Goal: Transaction & Acquisition: Download file/media

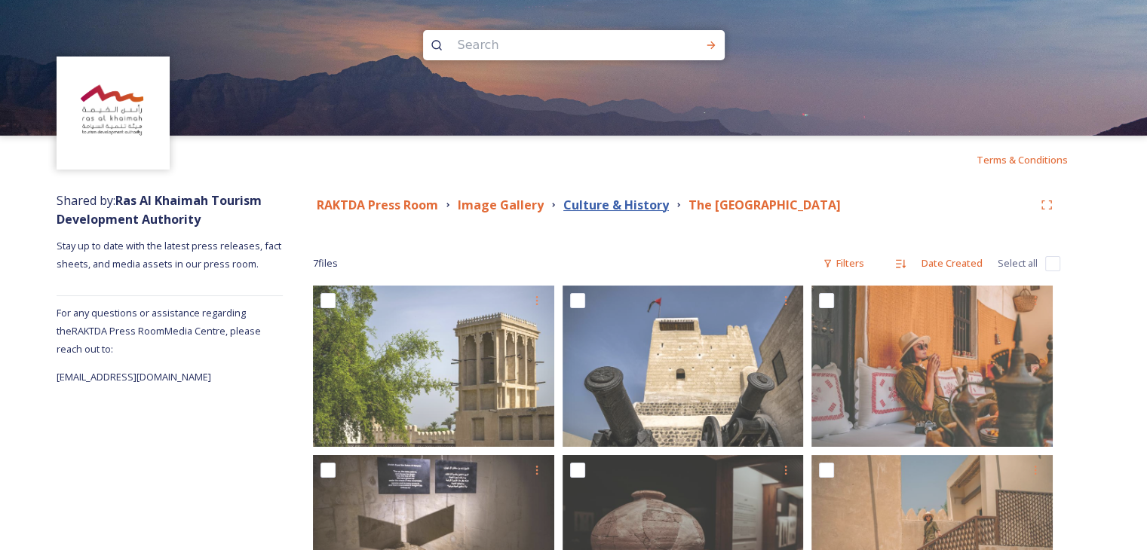
click at [583, 205] on strong "Culture & History" at bounding box center [616, 205] width 106 height 17
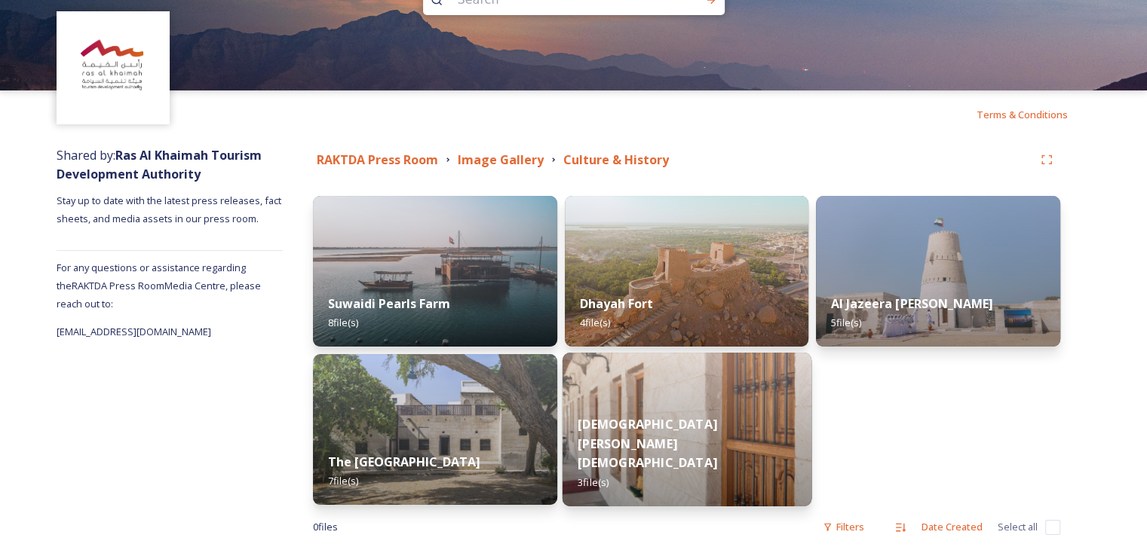
scroll to position [70, 0]
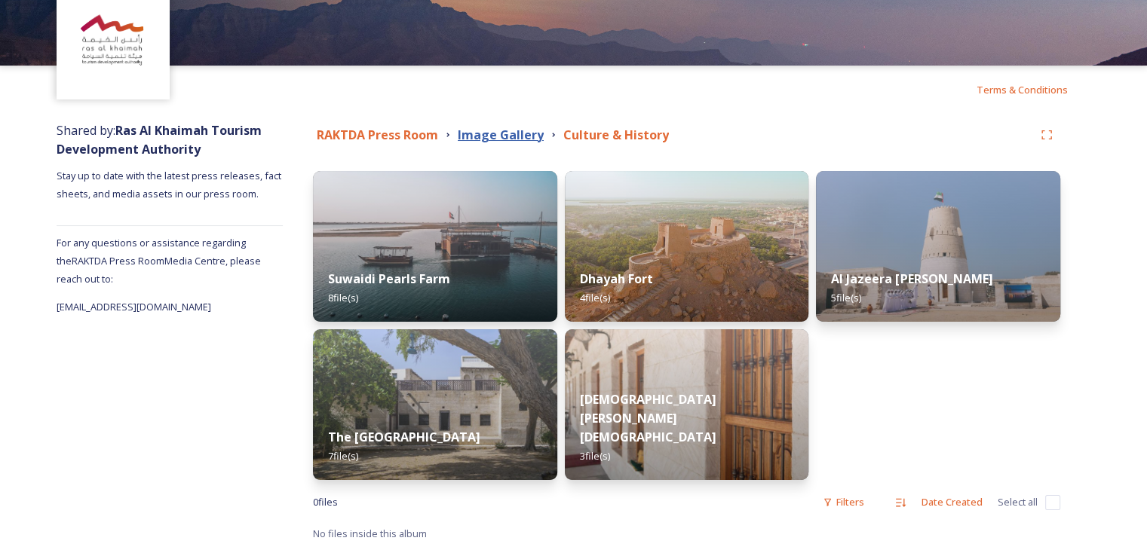
click at [487, 133] on strong "Image Gallery" at bounding box center [501, 135] width 86 height 17
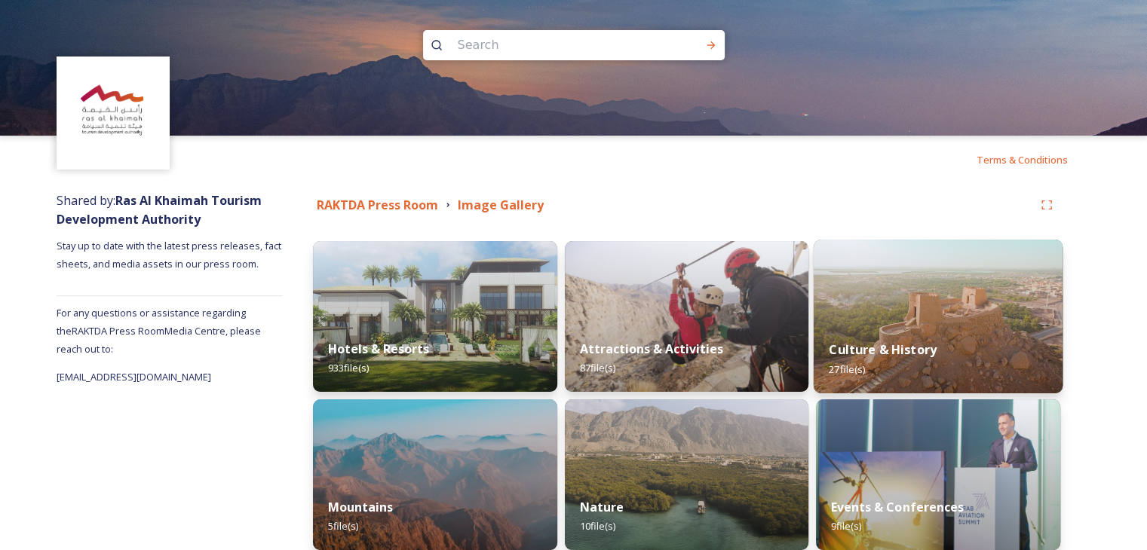
scroll to position [75, 0]
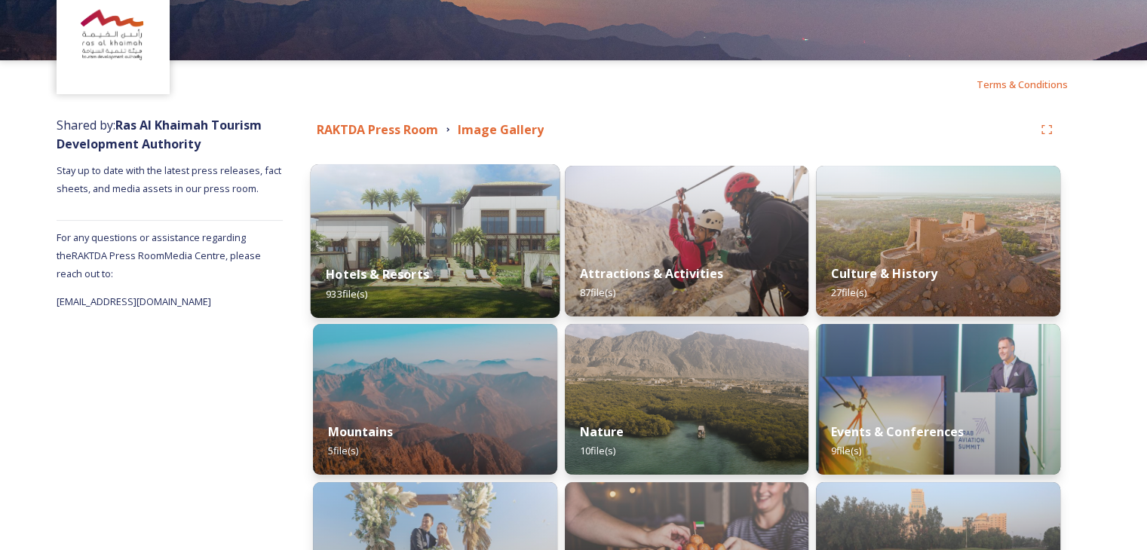
click at [406, 240] on img at bounding box center [435, 241] width 249 height 154
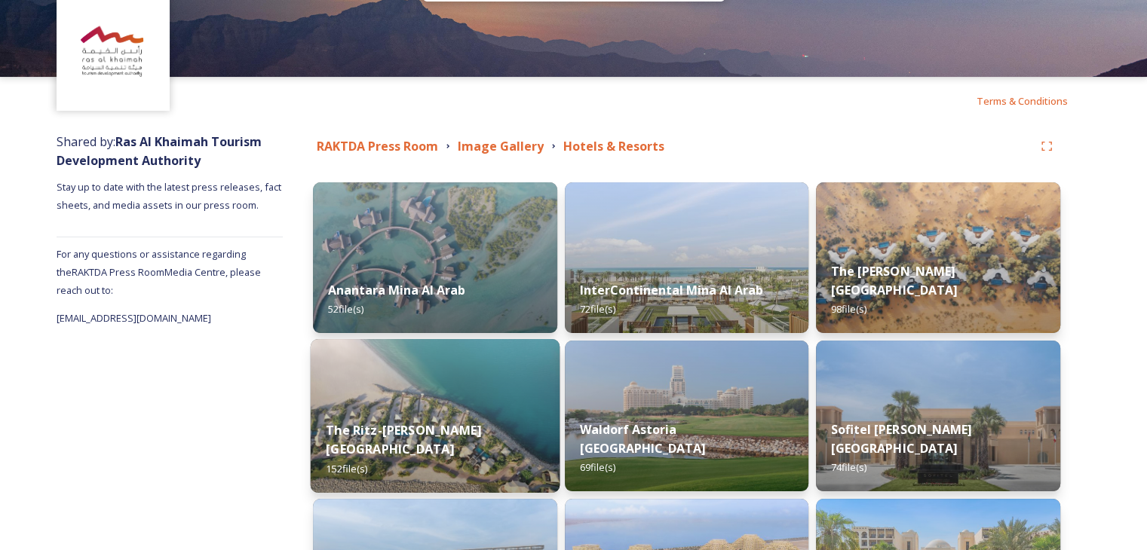
scroll to position [75, 0]
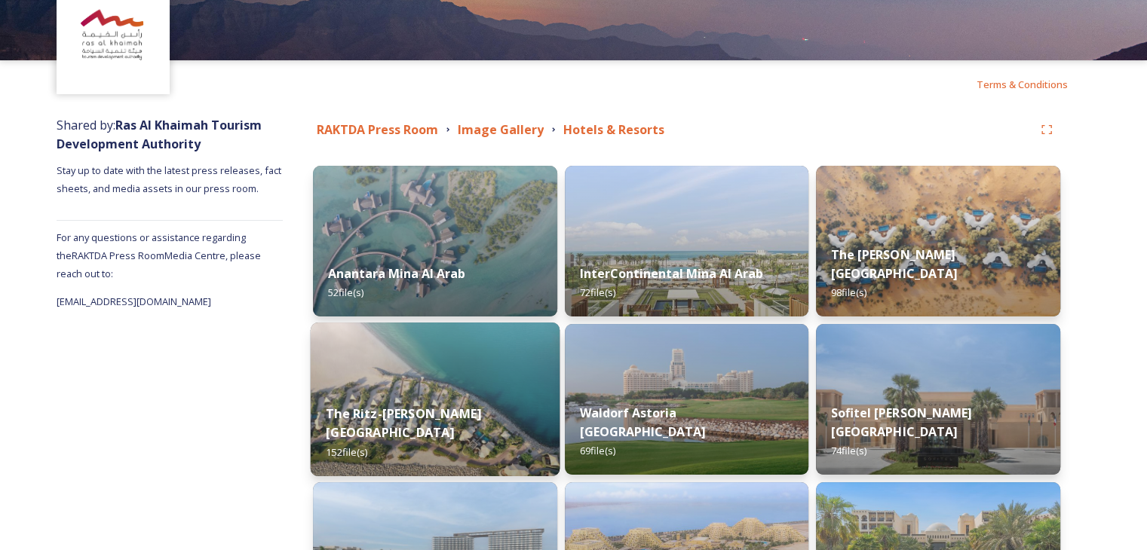
click at [446, 390] on img at bounding box center [435, 400] width 249 height 154
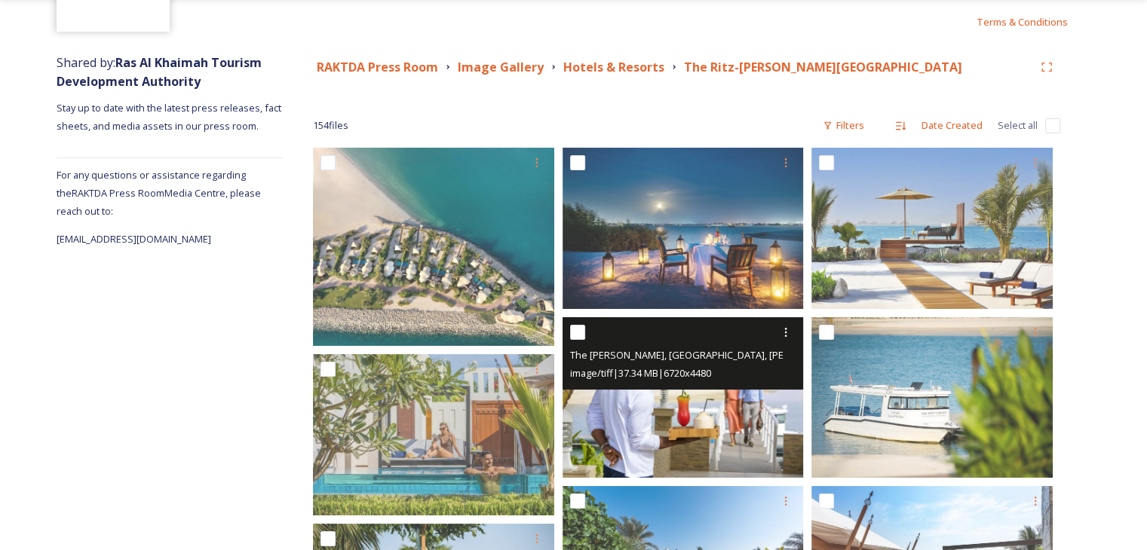
scroll to position [151, 0]
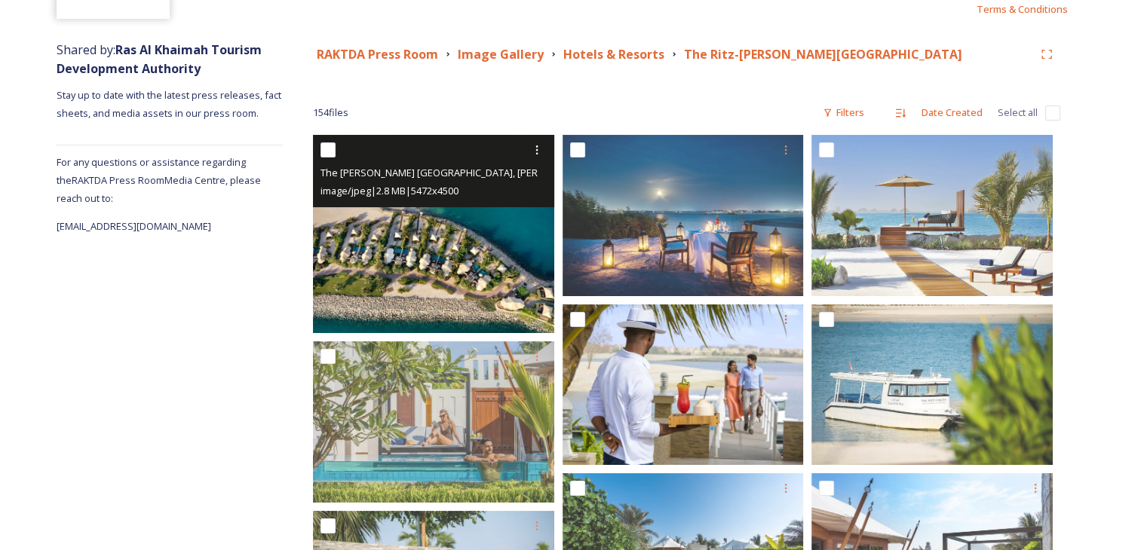
click at [456, 252] on img at bounding box center [433, 234] width 241 height 198
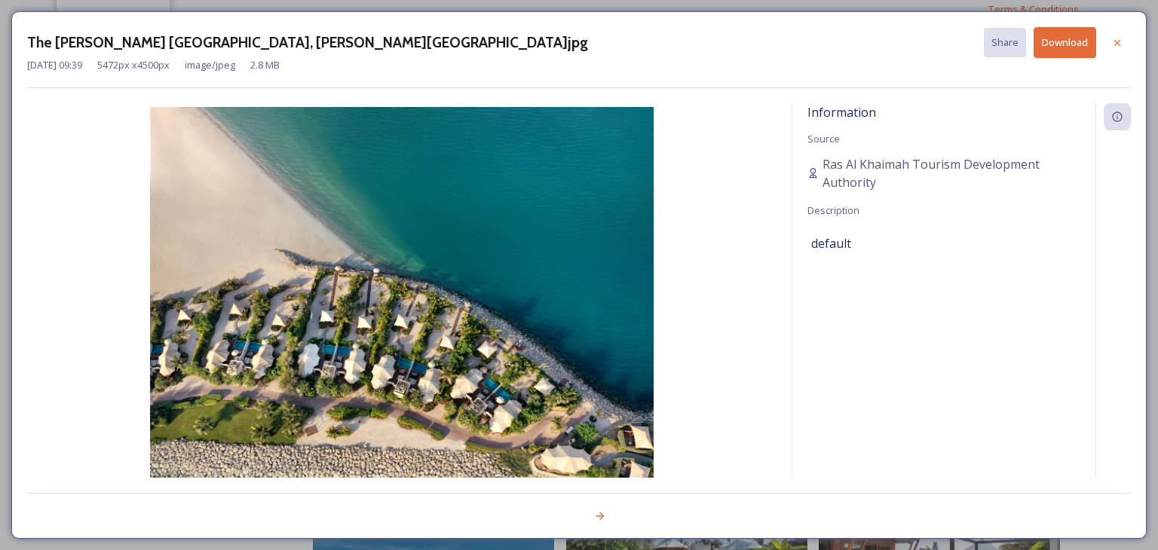
click at [1042, 46] on button "Download" at bounding box center [1064, 42] width 63 height 31
click at [1111, 46] on icon at bounding box center [1117, 43] width 12 height 12
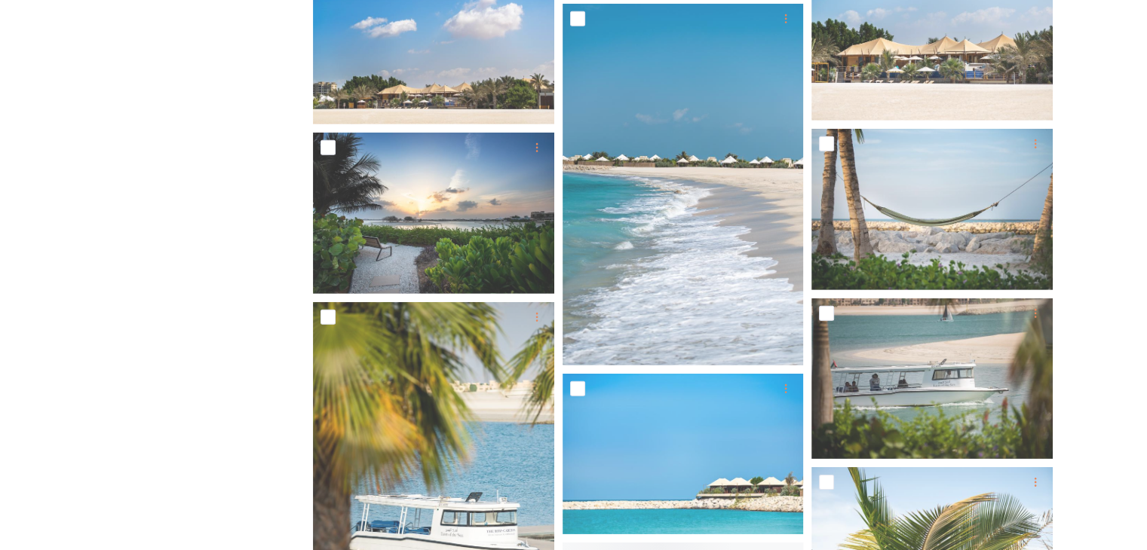
scroll to position [4673, 0]
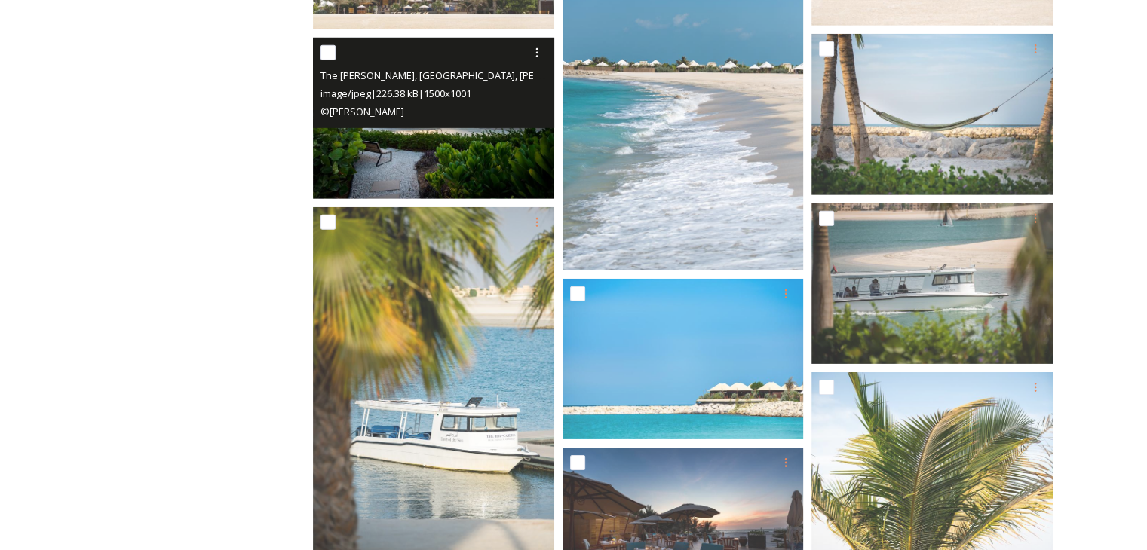
click at [418, 161] on img at bounding box center [433, 118] width 241 height 161
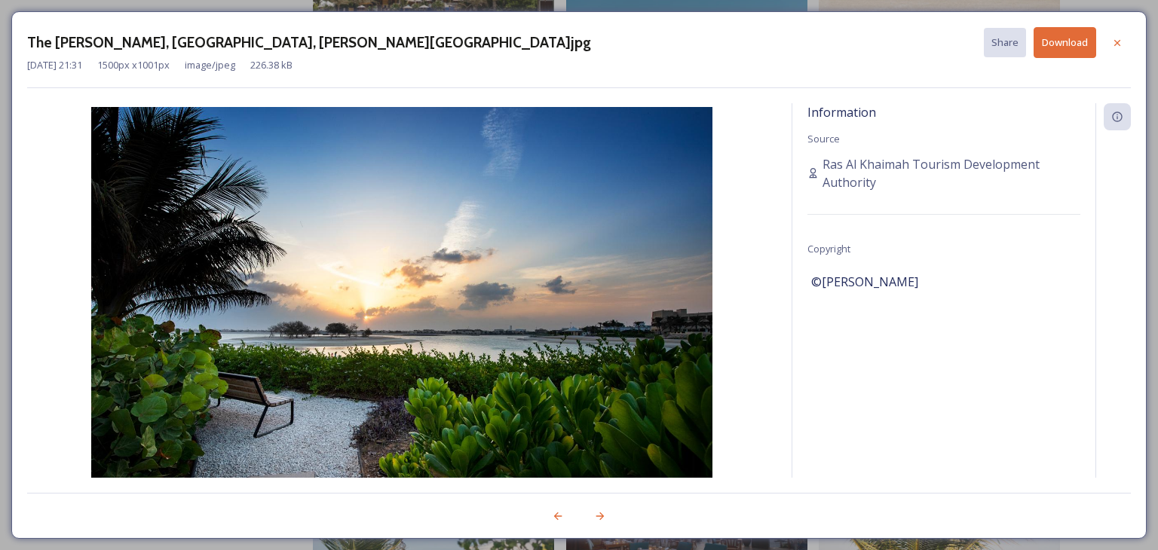
click at [1048, 43] on button "Download" at bounding box center [1064, 42] width 63 height 31
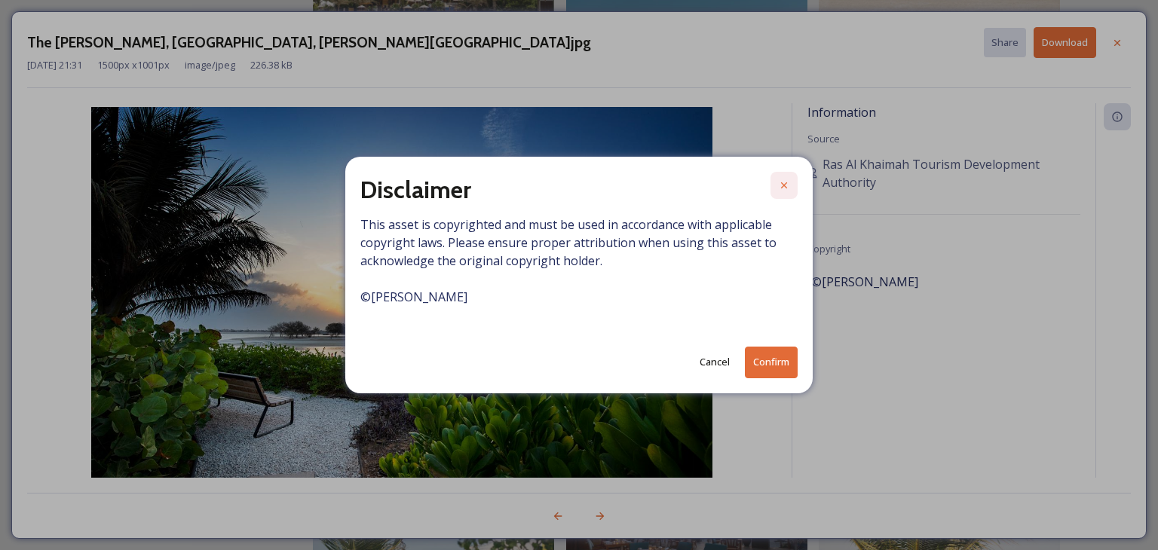
click at [785, 185] on icon at bounding box center [784, 185] width 12 height 12
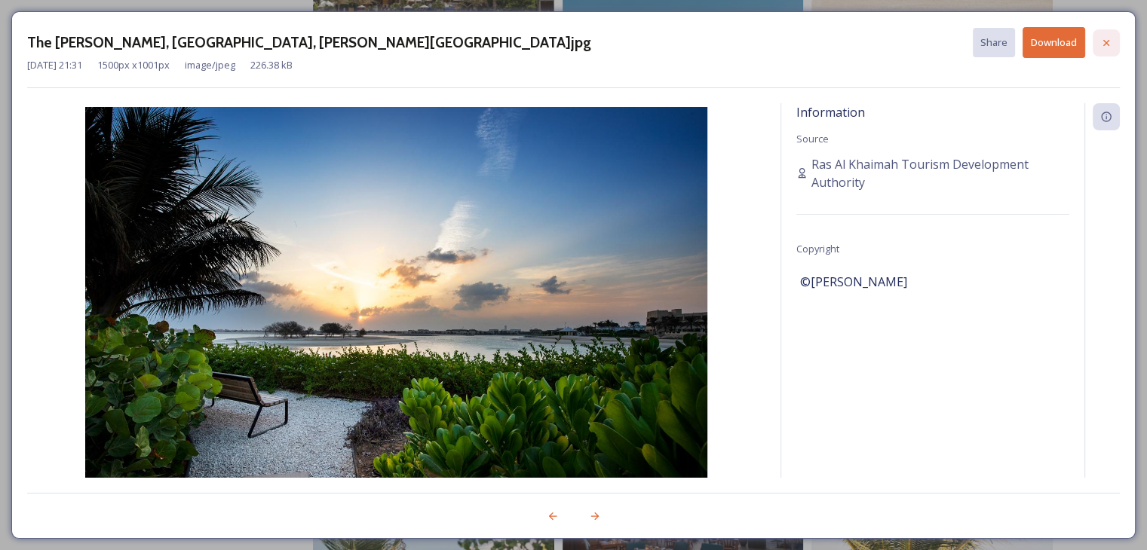
click at [1110, 37] on icon at bounding box center [1106, 43] width 12 height 12
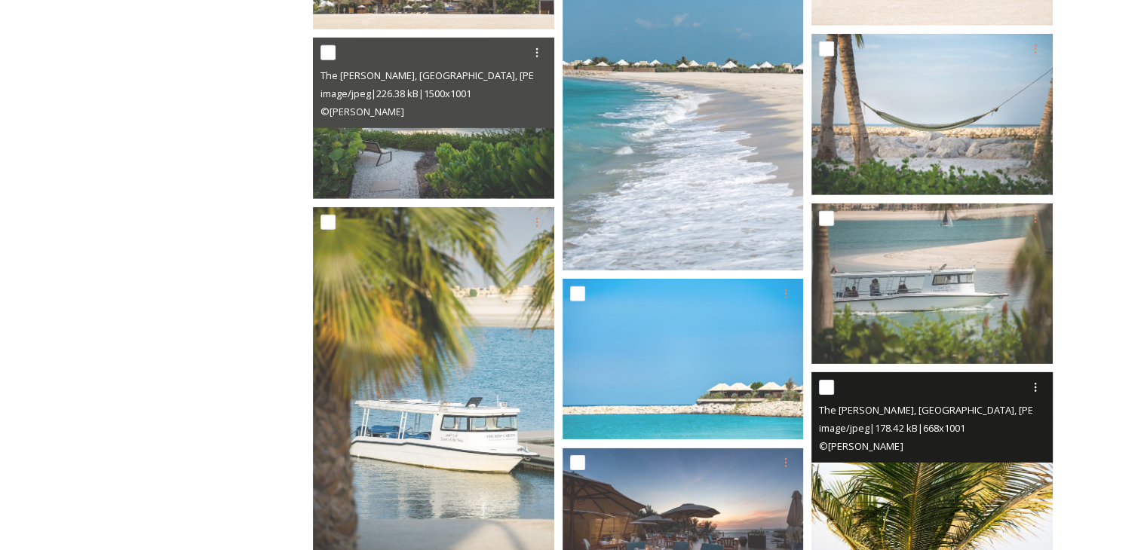
scroll to position [4900, 0]
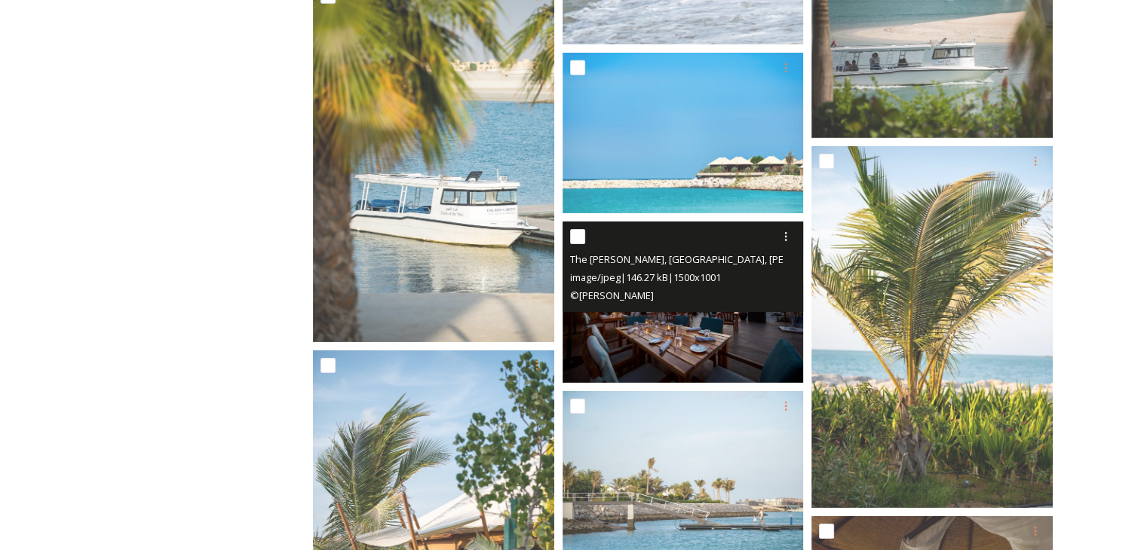
click at [746, 334] on img at bounding box center [682, 302] width 241 height 161
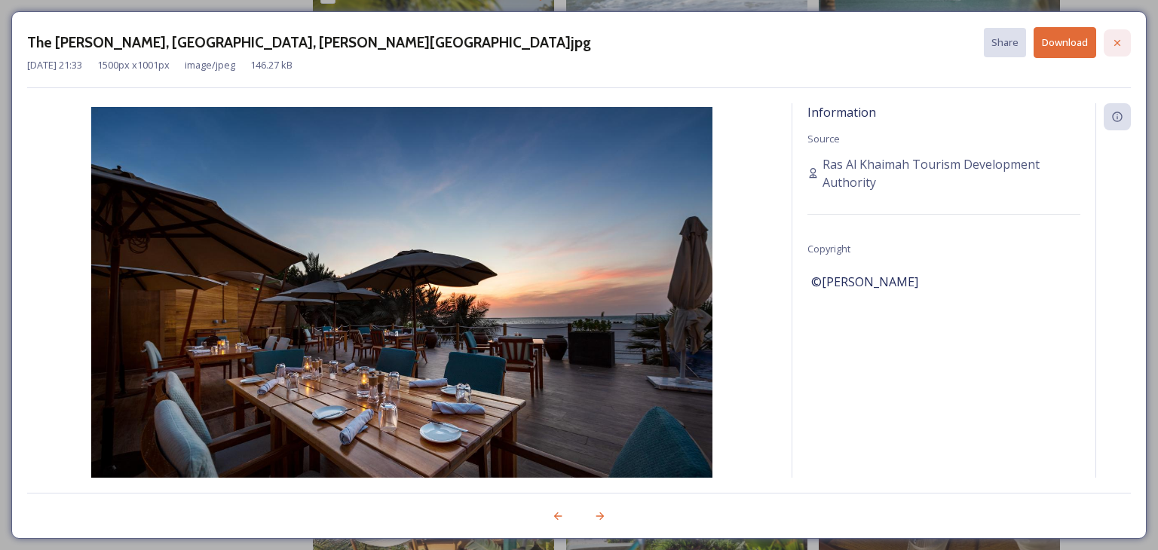
click at [1120, 38] on icon at bounding box center [1117, 43] width 12 height 12
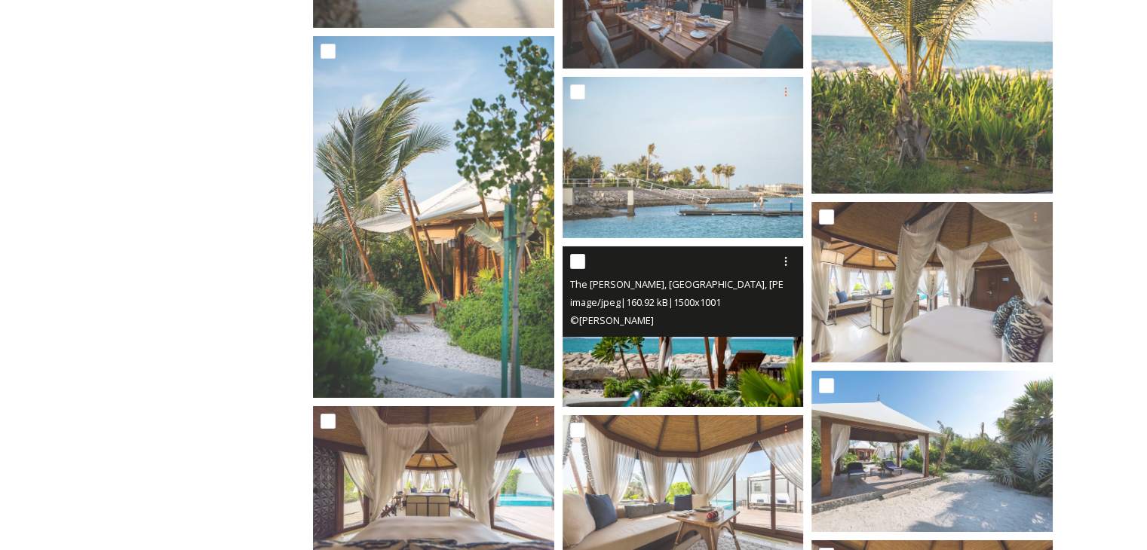
scroll to position [5352, 0]
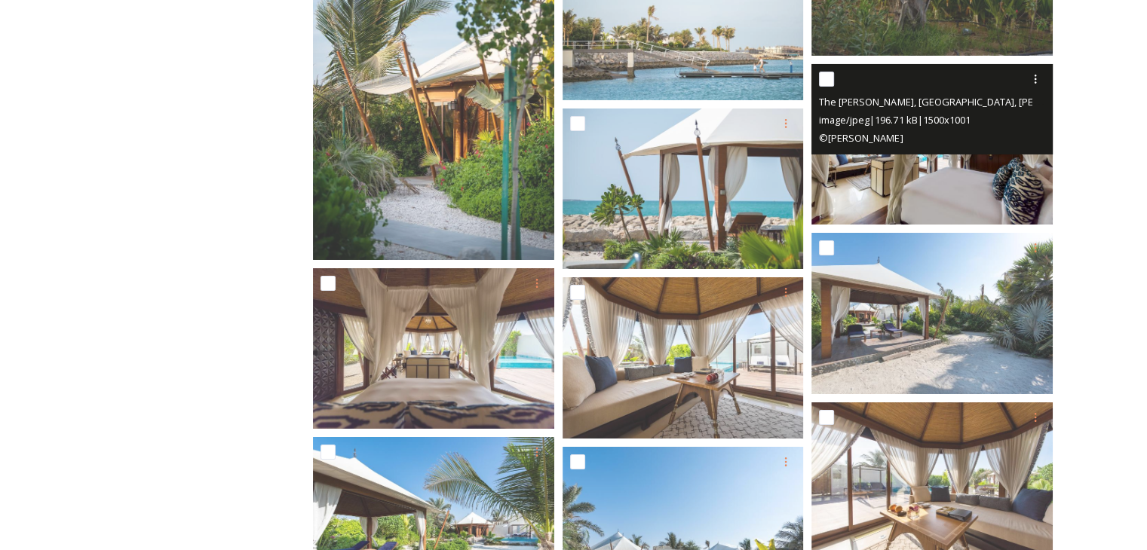
click at [892, 170] on img at bounding box center [931, 144] width 241 height 161
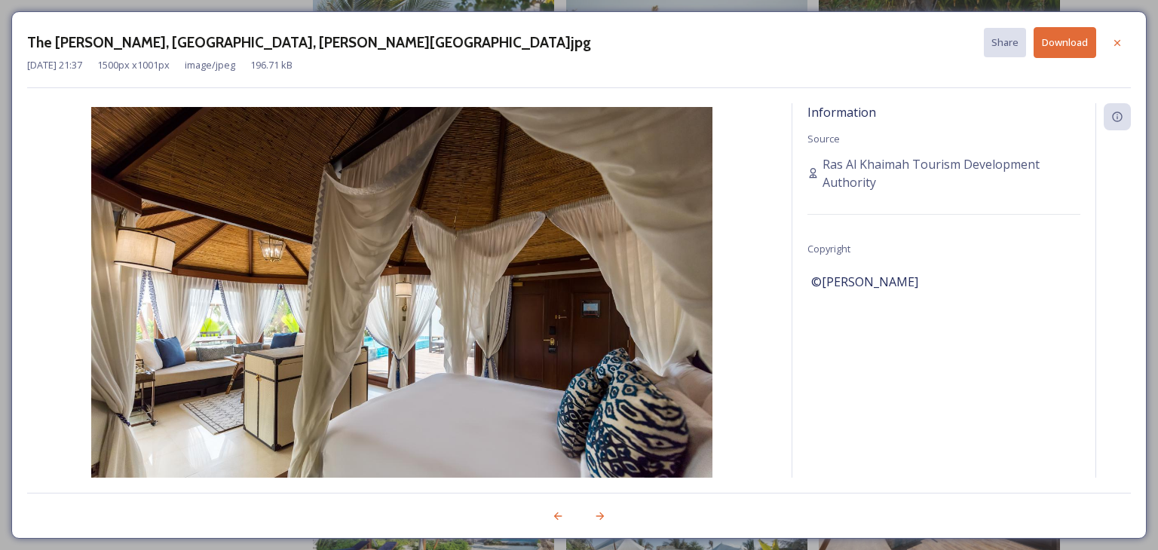
click at [1073, 42] on button "Download" at bounding box center [1064, 42] width 63 height 31
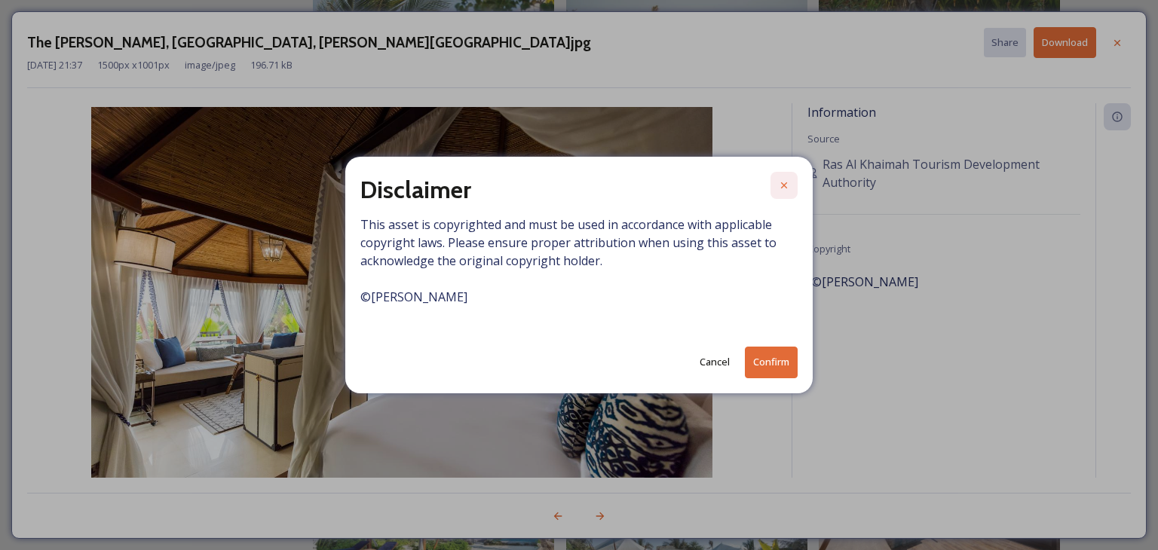
click at [789, 180] on icon at bounding box center [784, 185] width 12 height 12
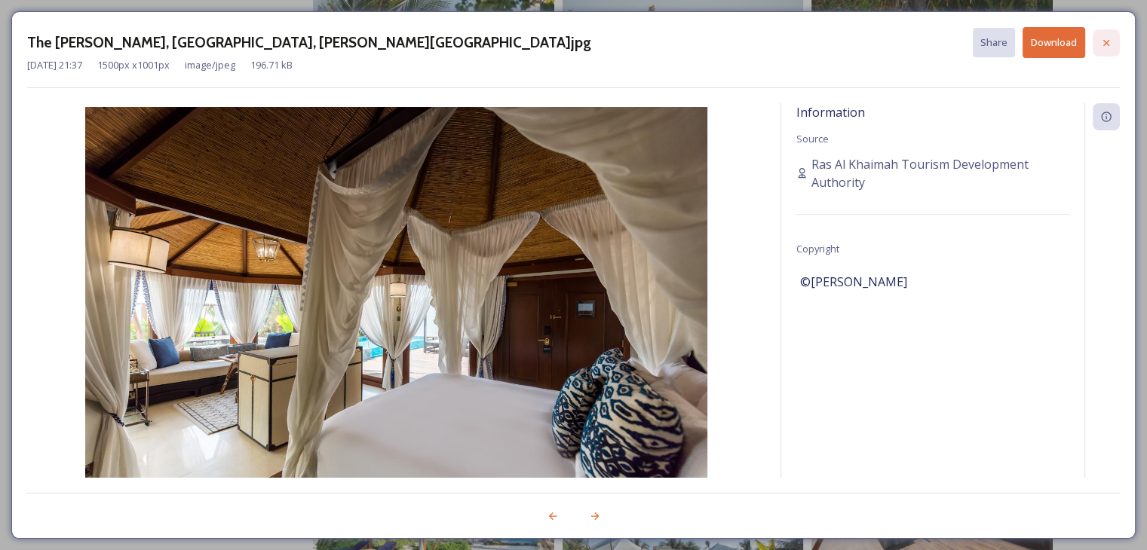
click at [1110, 41] on icon at bounding box center [1106, 43] width 12 height 12
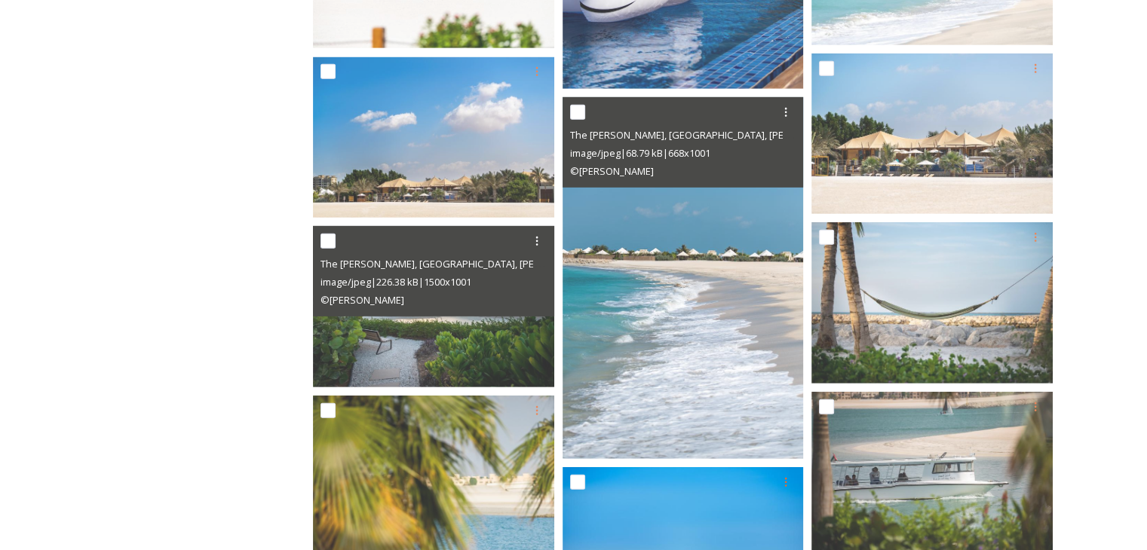
scroll to position [4372, 0]
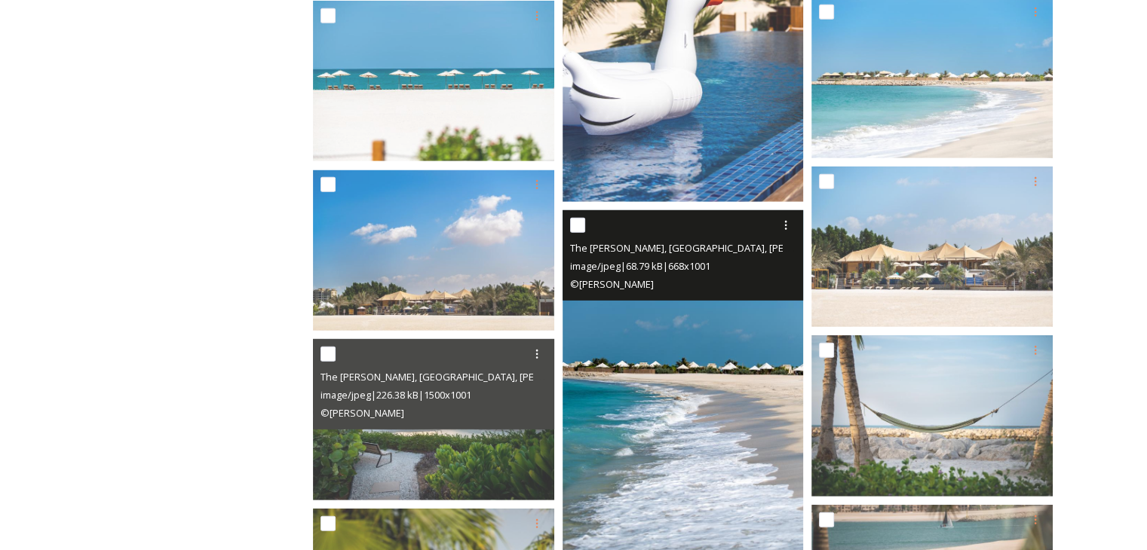
click at [672, 418] on img at bounding box center [682, 391] width 241 height 362
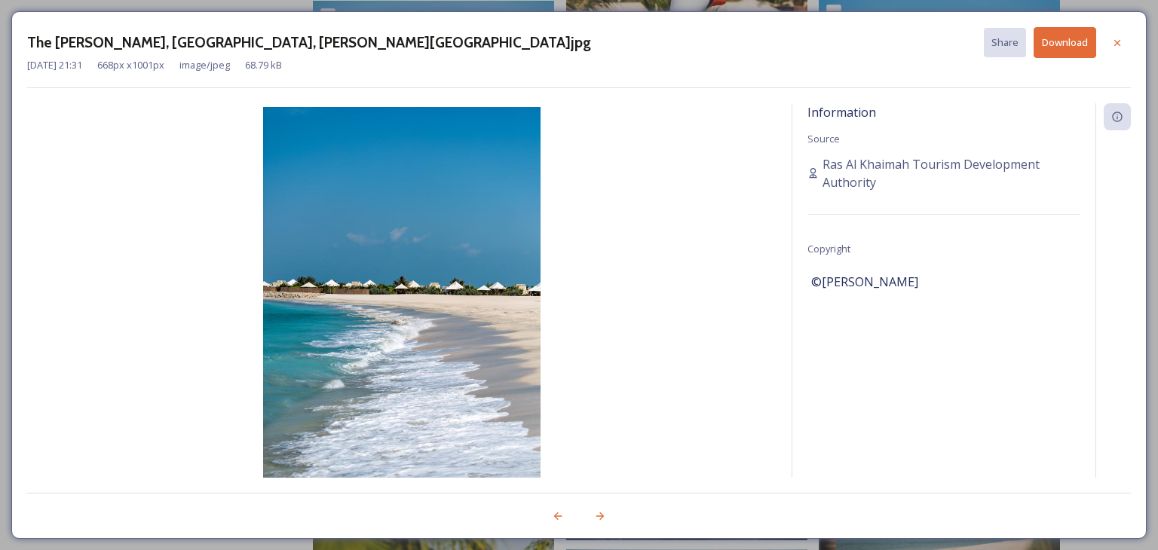
click at [1060, 50] on button "Download" at bounding box center [1064, 42] width 63 height 31
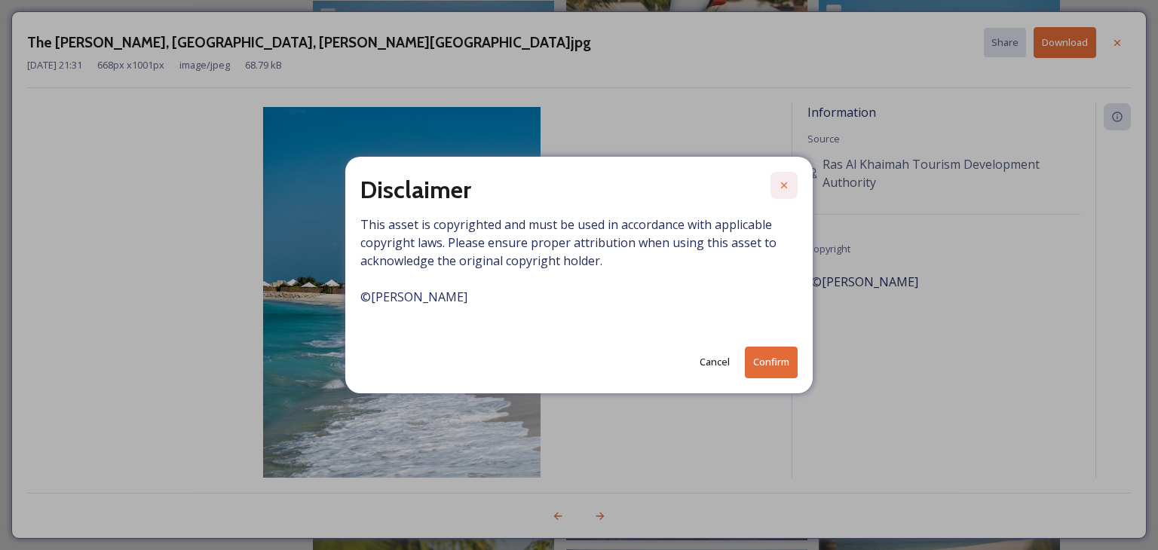
click at [785, 183] on icon at bounding box center [784, 185] width 12 height 12
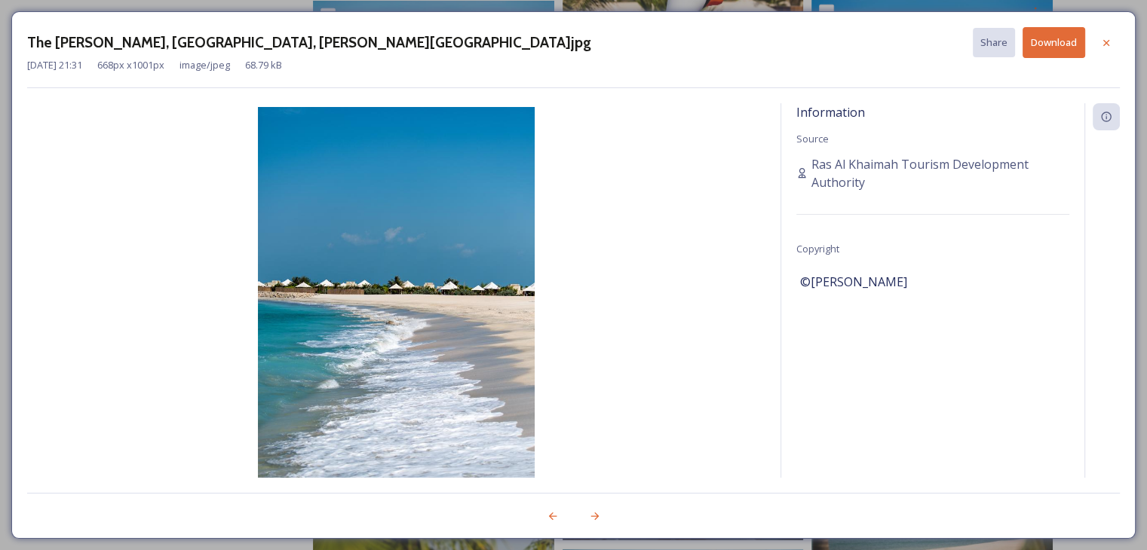
drag, startPoint x: 1104, startPoint y: 34, endPoint x: 941, endPoint y: 119, distance: 183.1
click at [1104, 34] on div at bounding box center [1105, 42] width 27 height 27
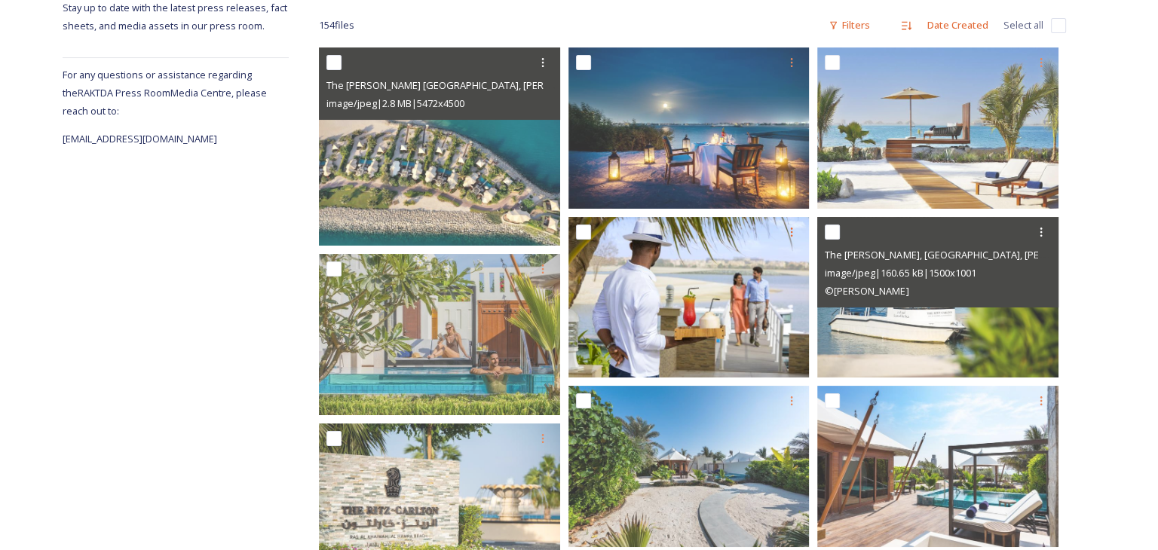
scroll to position [226, 0]
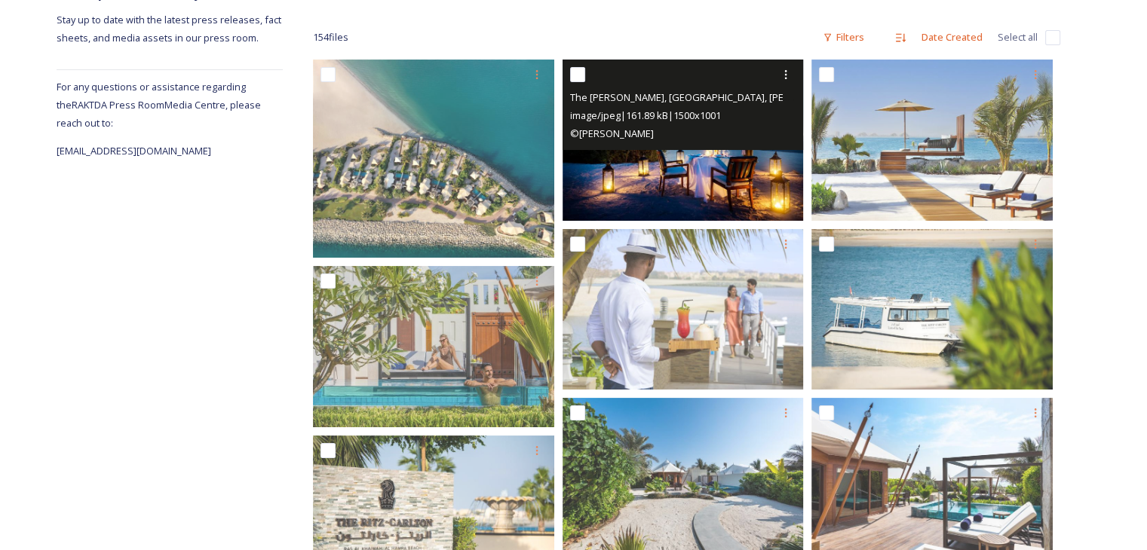
click at [684, 170] on img at bounding box center [682, 140] width 241 height 161
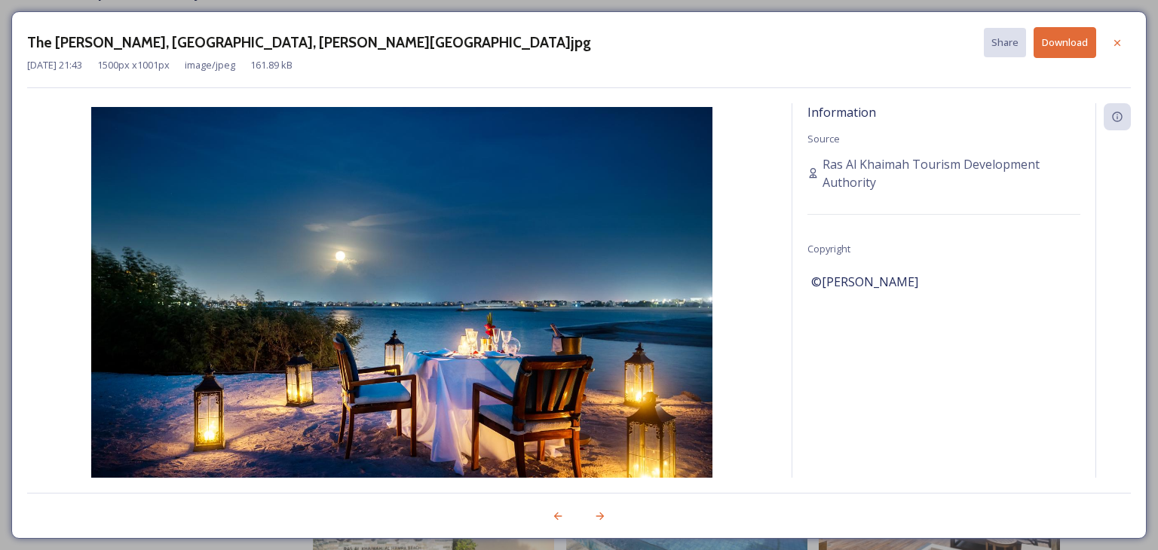
click at [1054, 46] on button "Download" at bounding box center [1064, 42] width 63 height 31
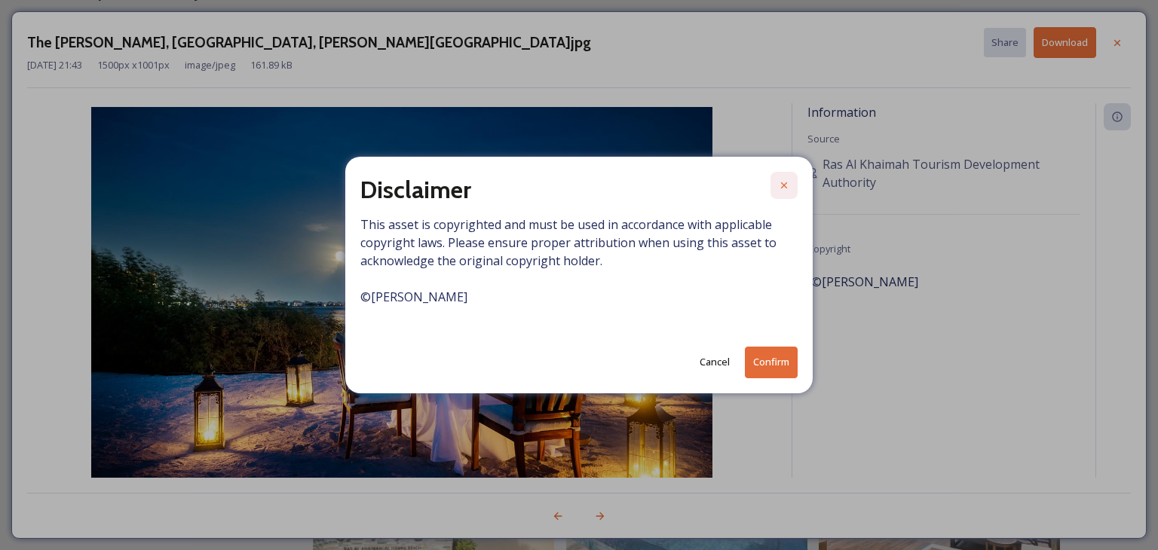
click at [791, 188] on div at bounding box center [783, 185] width 27 height 27
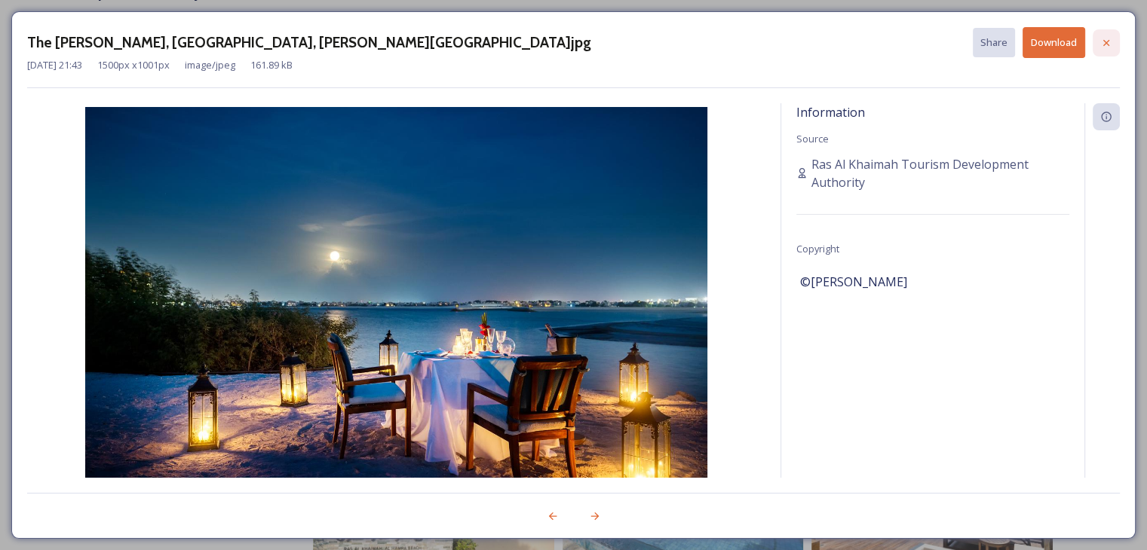
click at [1104, 37] on icon at bounding box center [1106, 43] width 12 height 12
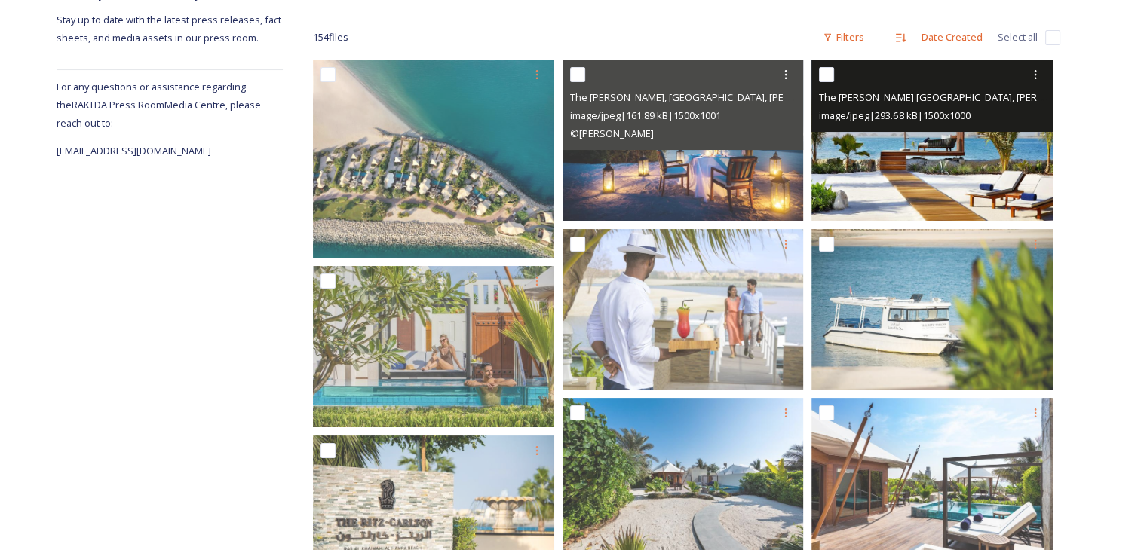
click at [926, 168] on img at bounding box center [931, 140] width 241 height 161
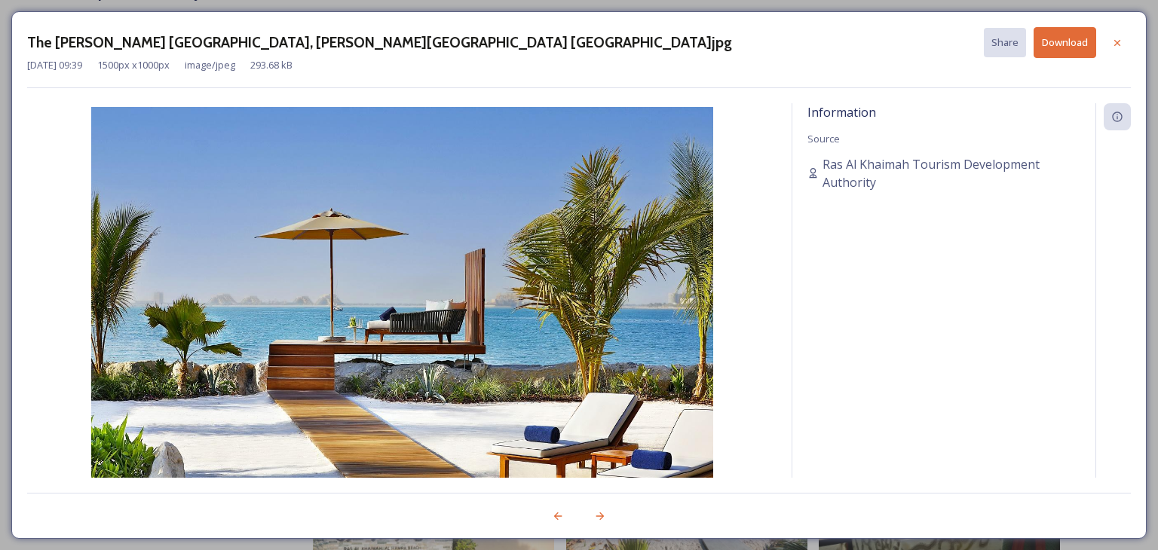
click at [1047, 44] on button "Download" at bounding box center [1064, 42] width 63 height 31
